Goal: Task Accomplishment & Management: Manage account settings

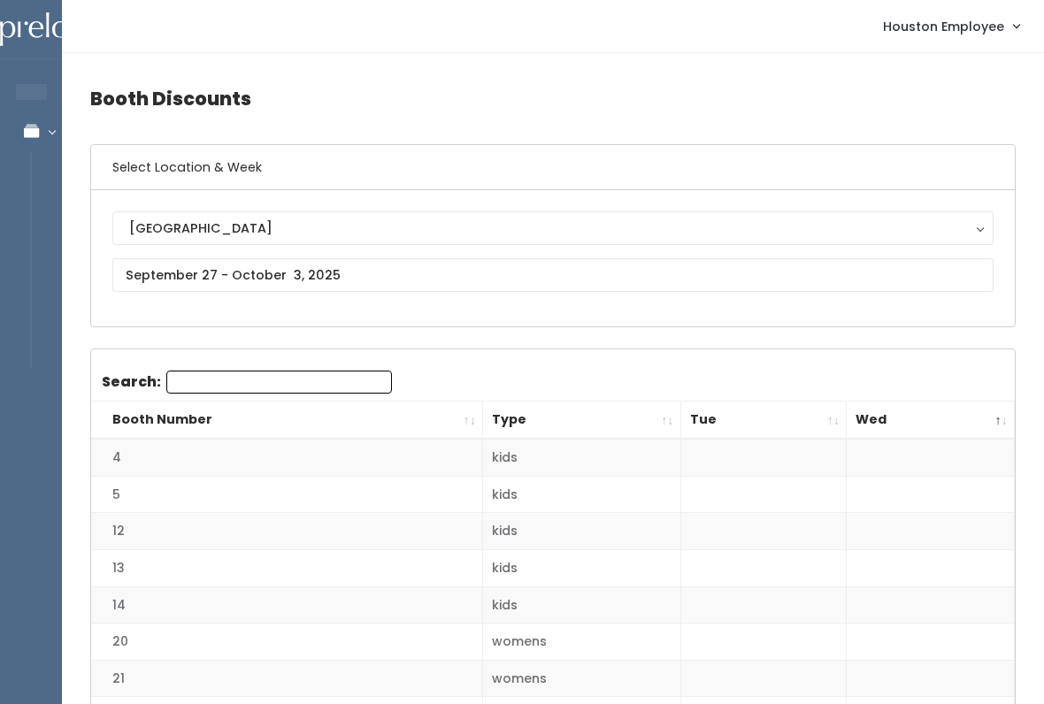
click at [254, 245] on button "[GEOGRAPHIC_DATA]" at bounding box center [552, 228] width 881 height 34
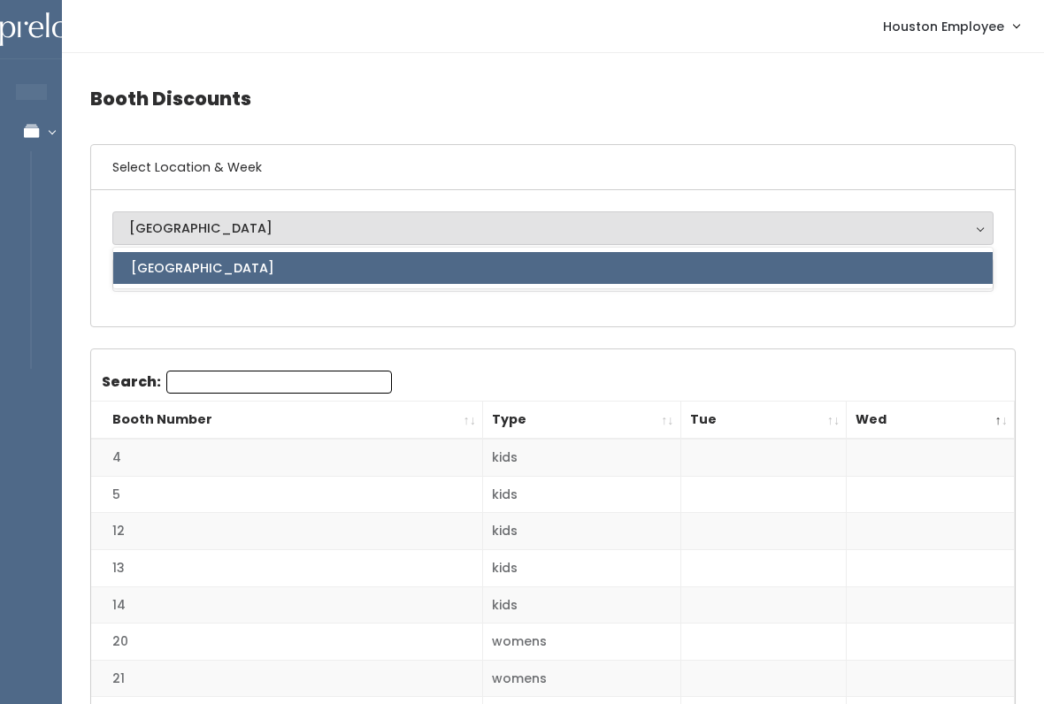
click at [270, 117] on h4 "Booth Discounts" at bounding box center [552, 98] width 925 height 49
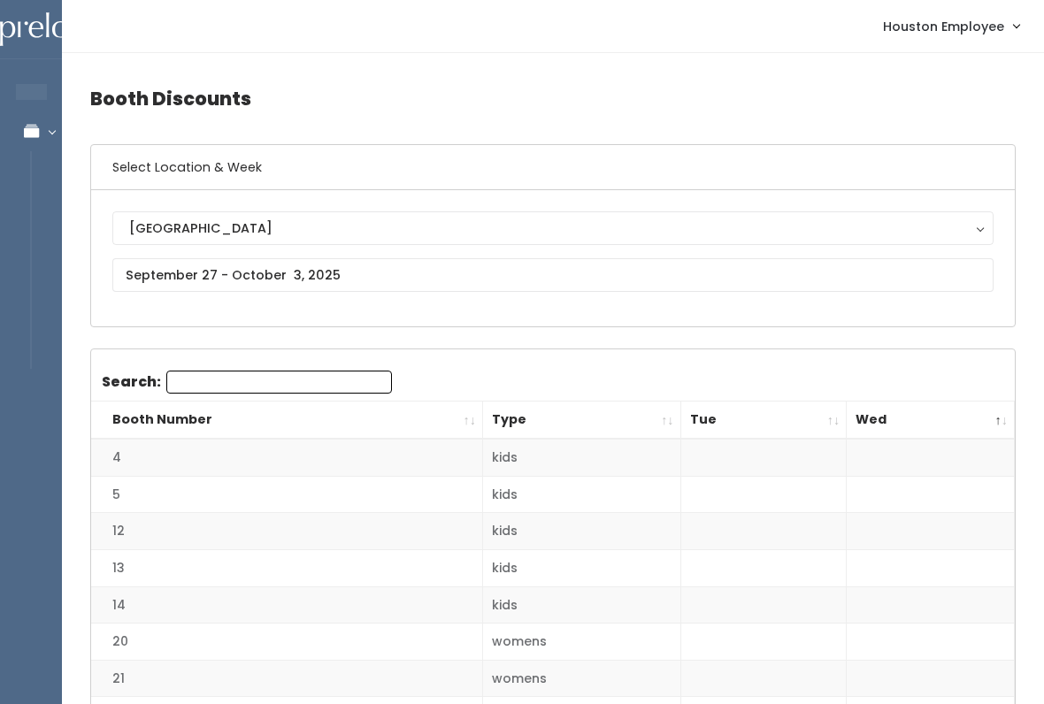
click at [219, 225] on div "[GEOGRAPHIC_DATA]" at bounding box center [553, 228] width 848 height 19
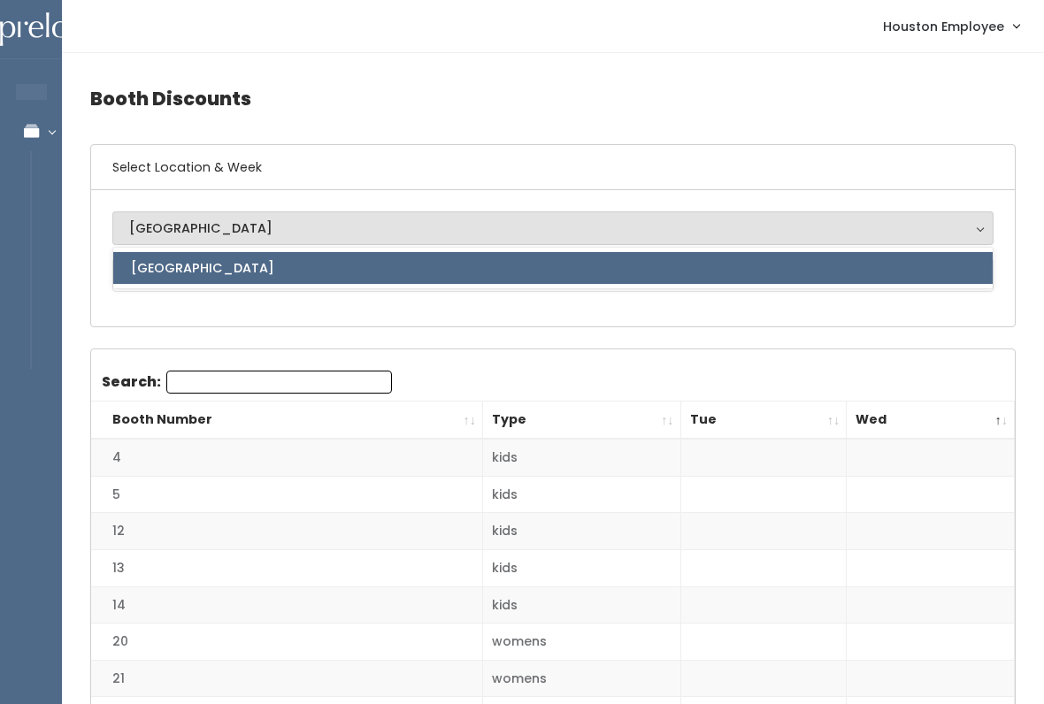
click at [319, 102] on h4 "Booth Discounts" at bounding box center [552, 98] width 925 height 49
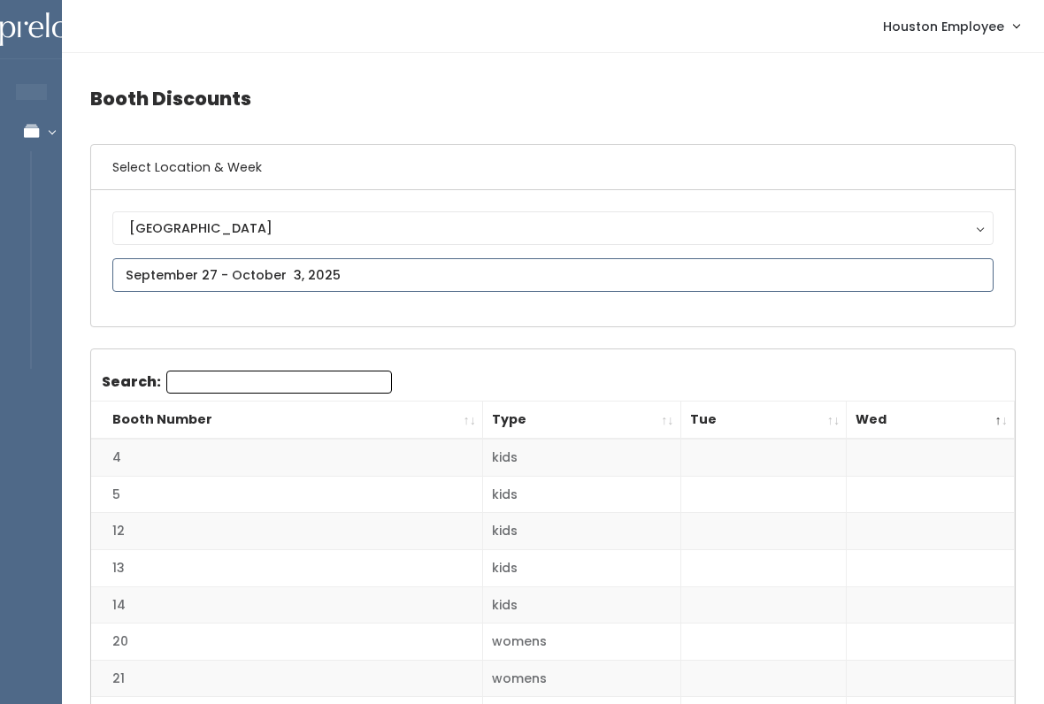
type input "October 4 to October 10"
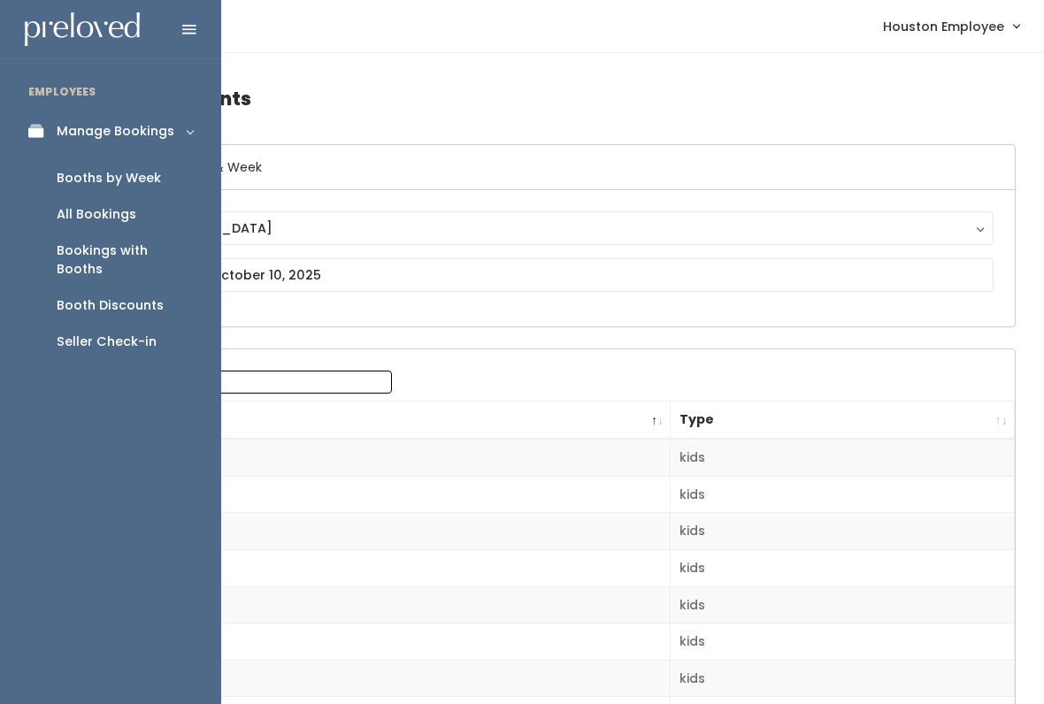
click at [126, 176] on div "Booths by Week" at bounding box center [109, 178] width 104 height 19
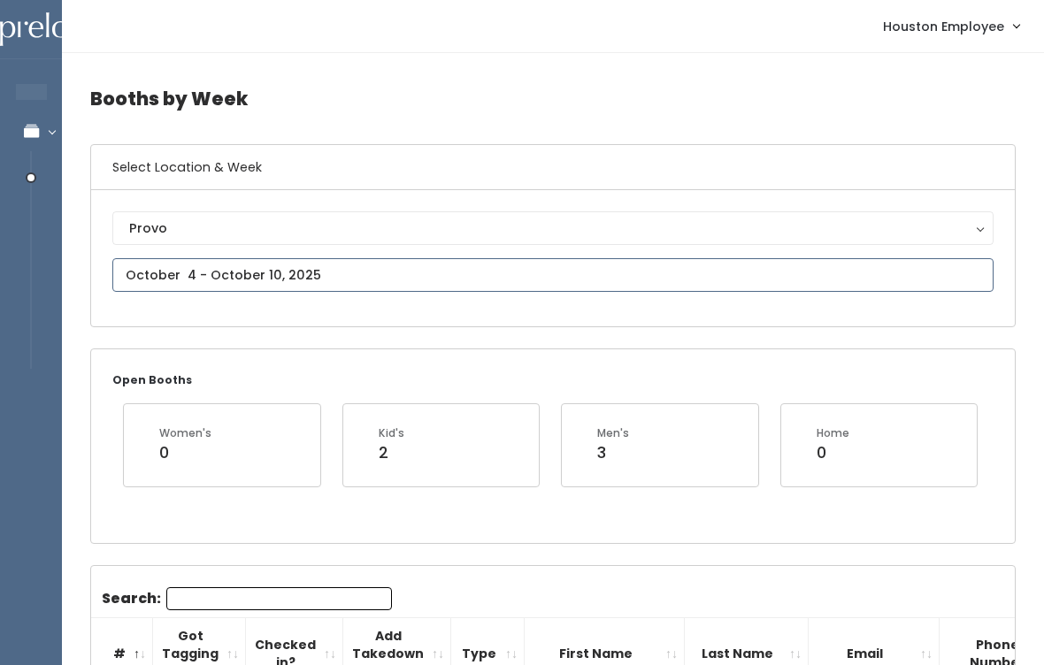
click at [308, 272] on input "text" at bounding box center [552, 275] width 881 height 34
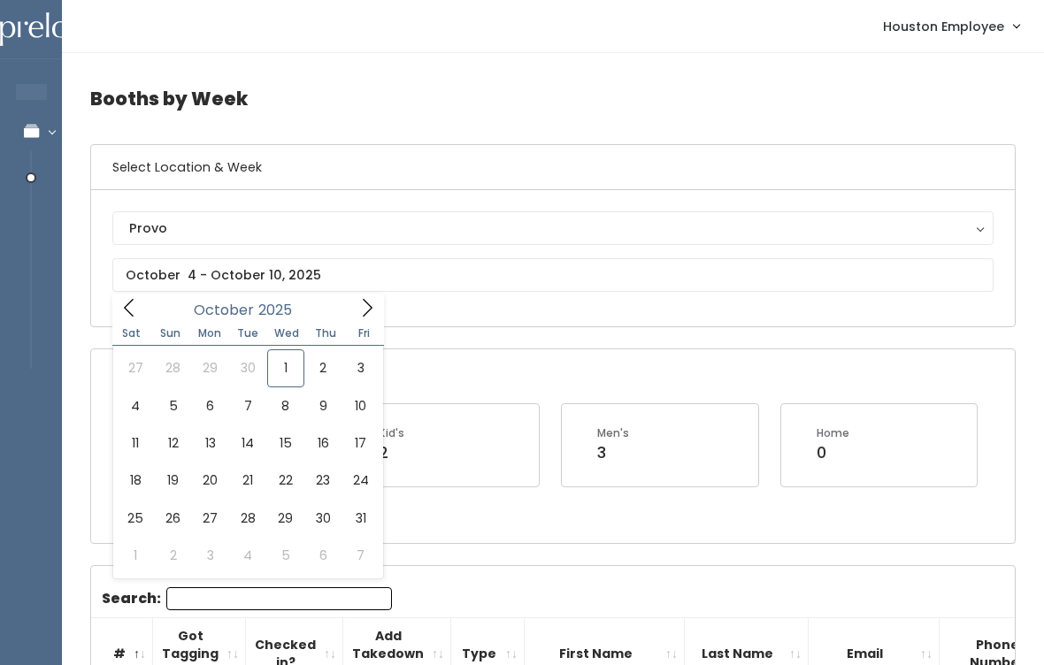
click at [499, 200] on div "Provo [GEOGRAPHIC_DATA] [GEOGRAPHIC_DATA][PERSON_NAME] Spanish Fork Provo" at bounding box center [553, 258] width 924 height 136
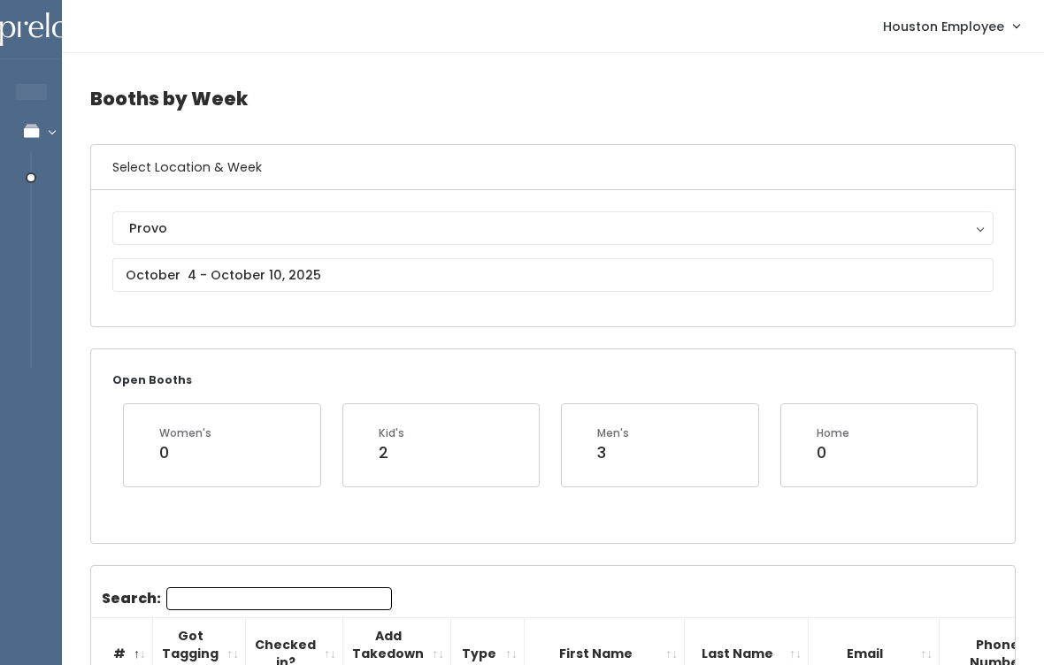
click at [274, 217] on button "Provo" at bounding box center [552, 228] width 881 height 34
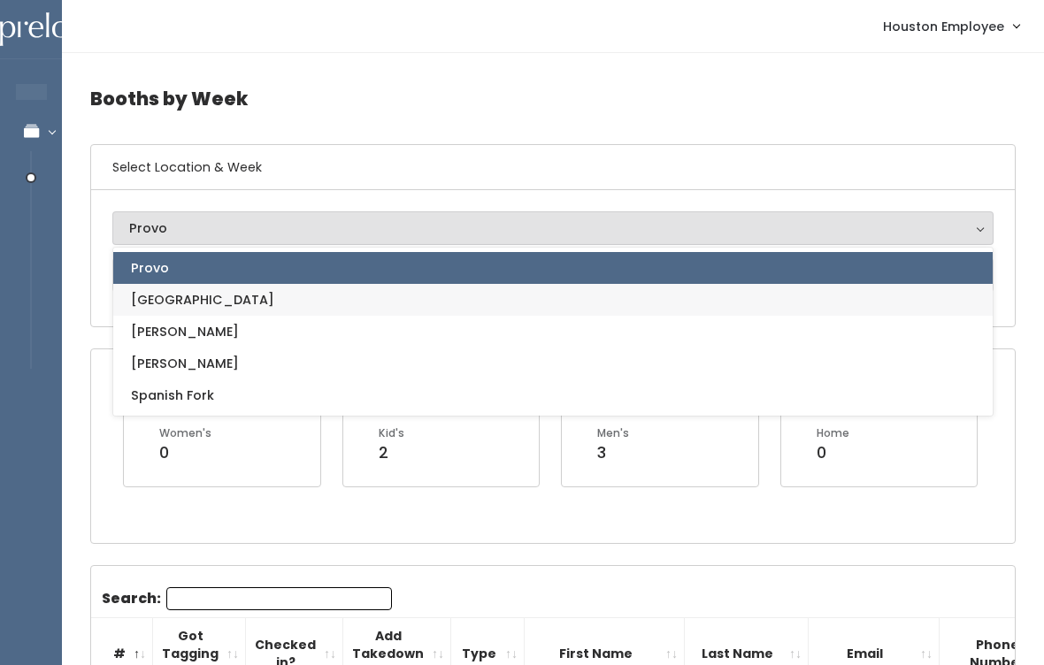
click at [206, 294] on link "[GEOGRAPHIC_DATA]" at bounding box center [552, 300] width 879 height 32
select select "5"
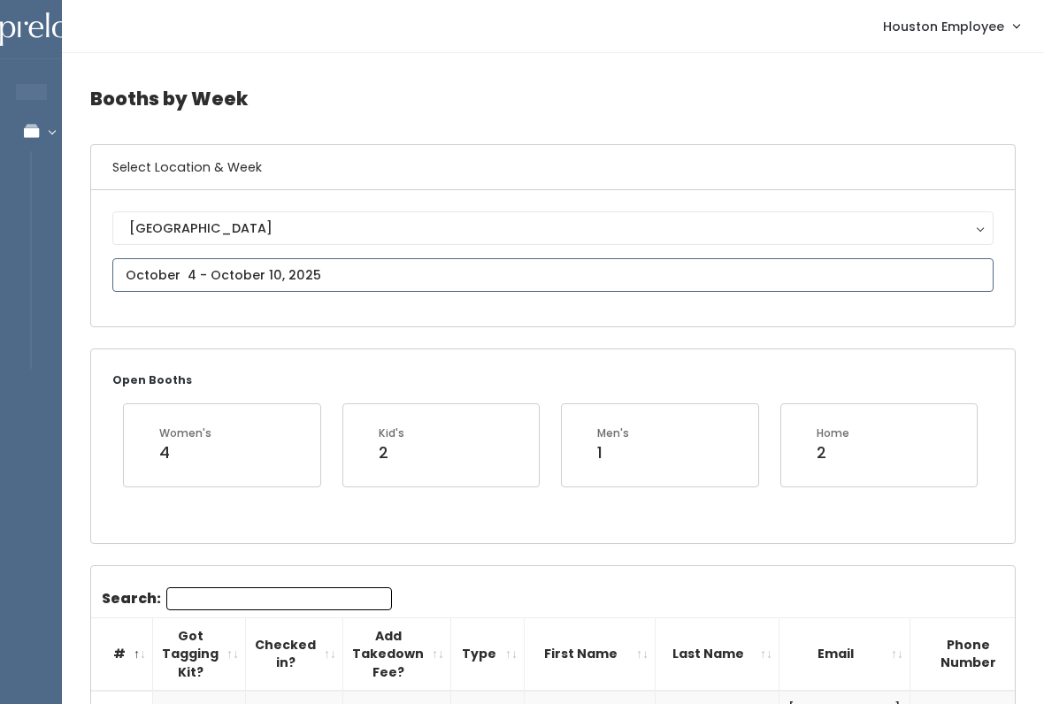
click at [303, 268] on input "text" at bounding box center [552, 275] width 881 height 34
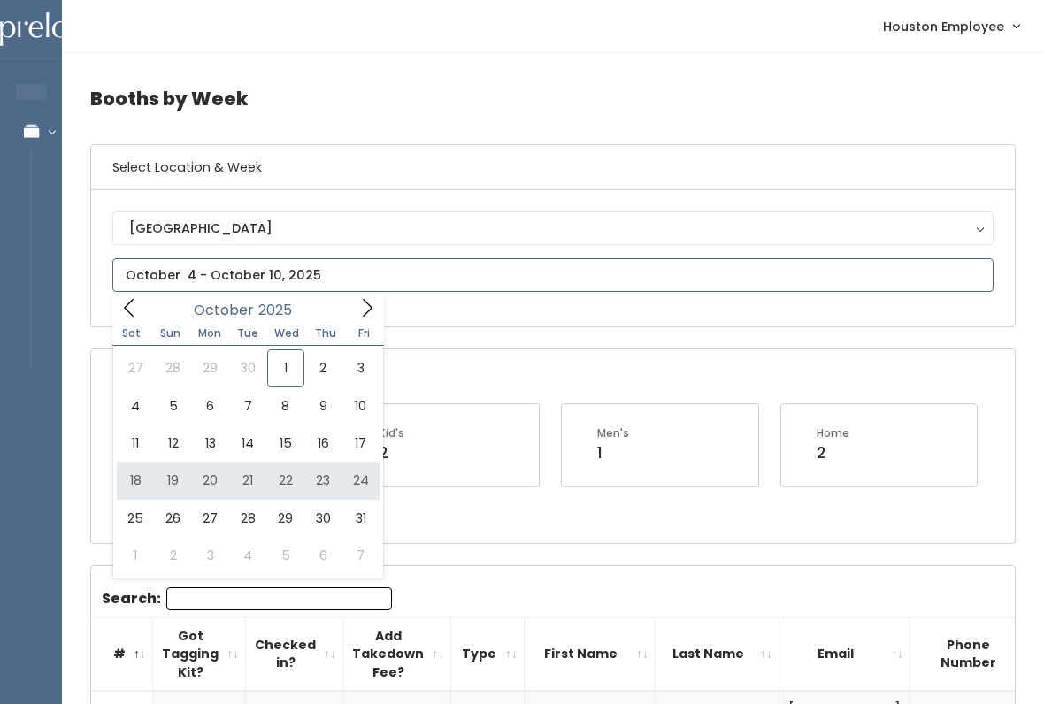
type input "October 18 to October 24"
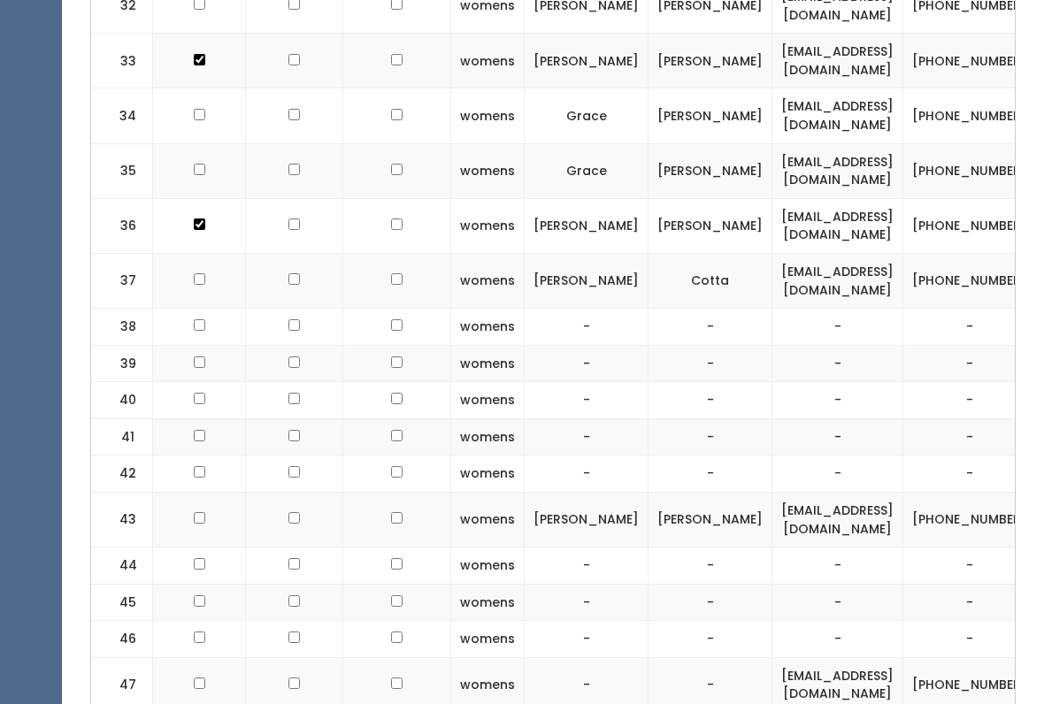
scroll to position [2073, 0]
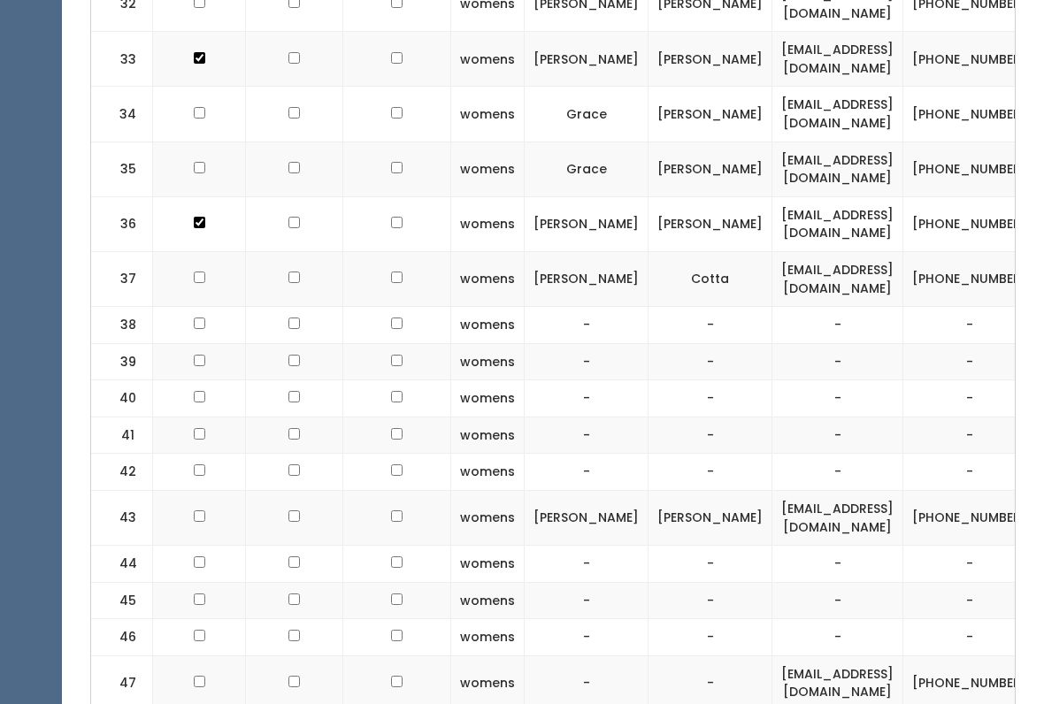
click at [198, 511] on input "checkbox" at bounding box center [200, 517] width 12 height 12
checkbox input "true"
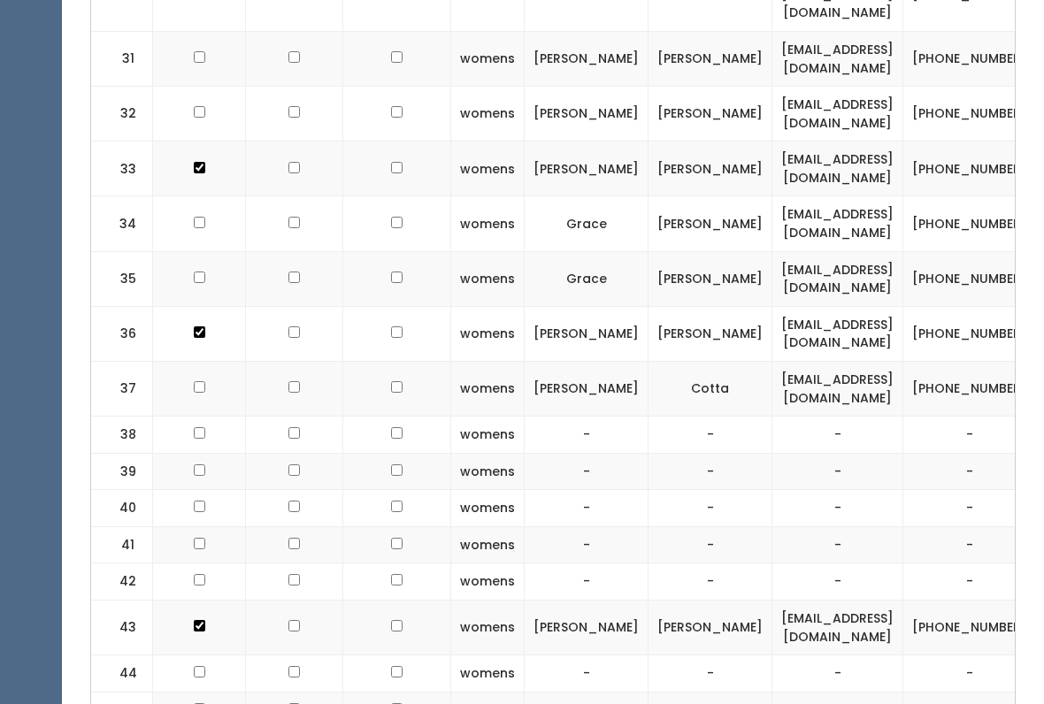
scroll to position [2021, 0]
